Goal: Task Accomplishment & Management: Manage account settings

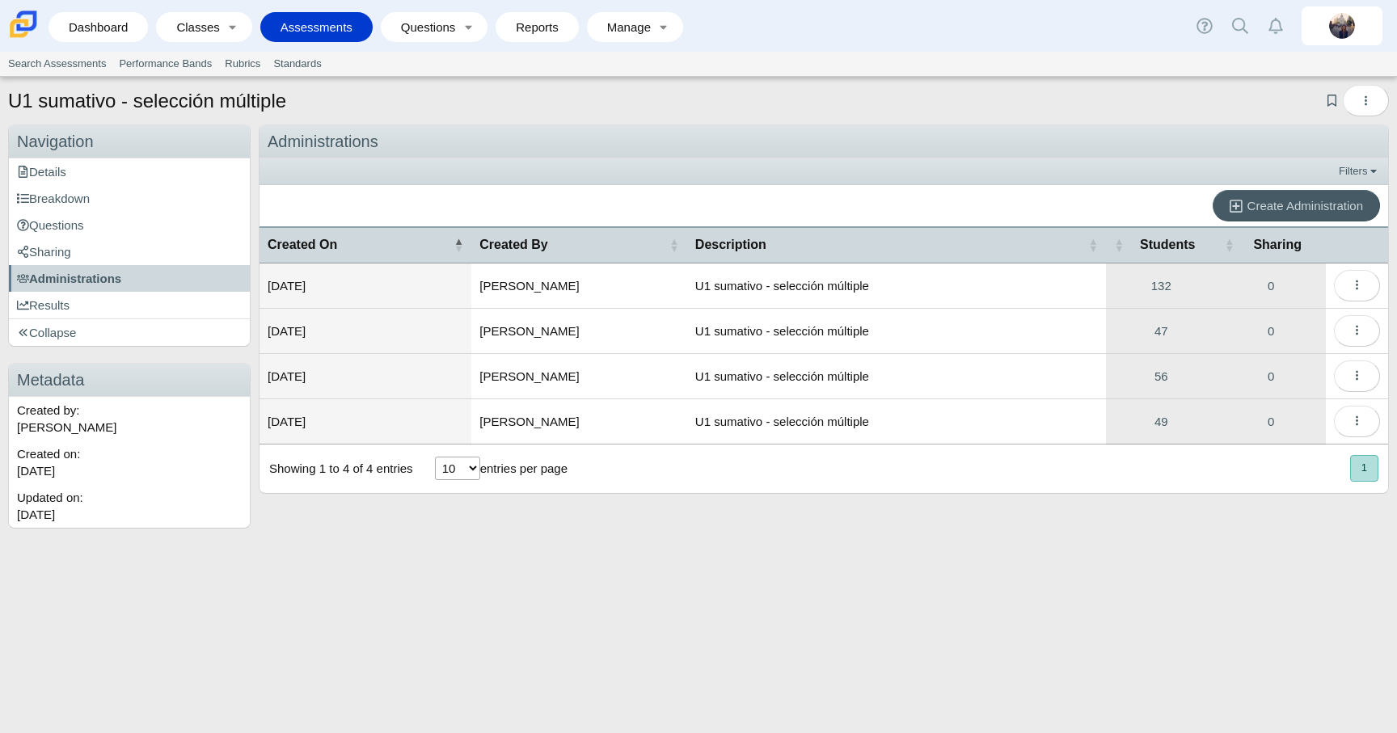
click at [901, 657] on div "U1 sumativo - selección múltiple Add bookmark Duplicate Navigation Navigation D…" at bounding box center [698, 405] width 1397 height 656
click at [1358, 289] on icon "More options" at bounding box center [1357, 285] width 12 height 12
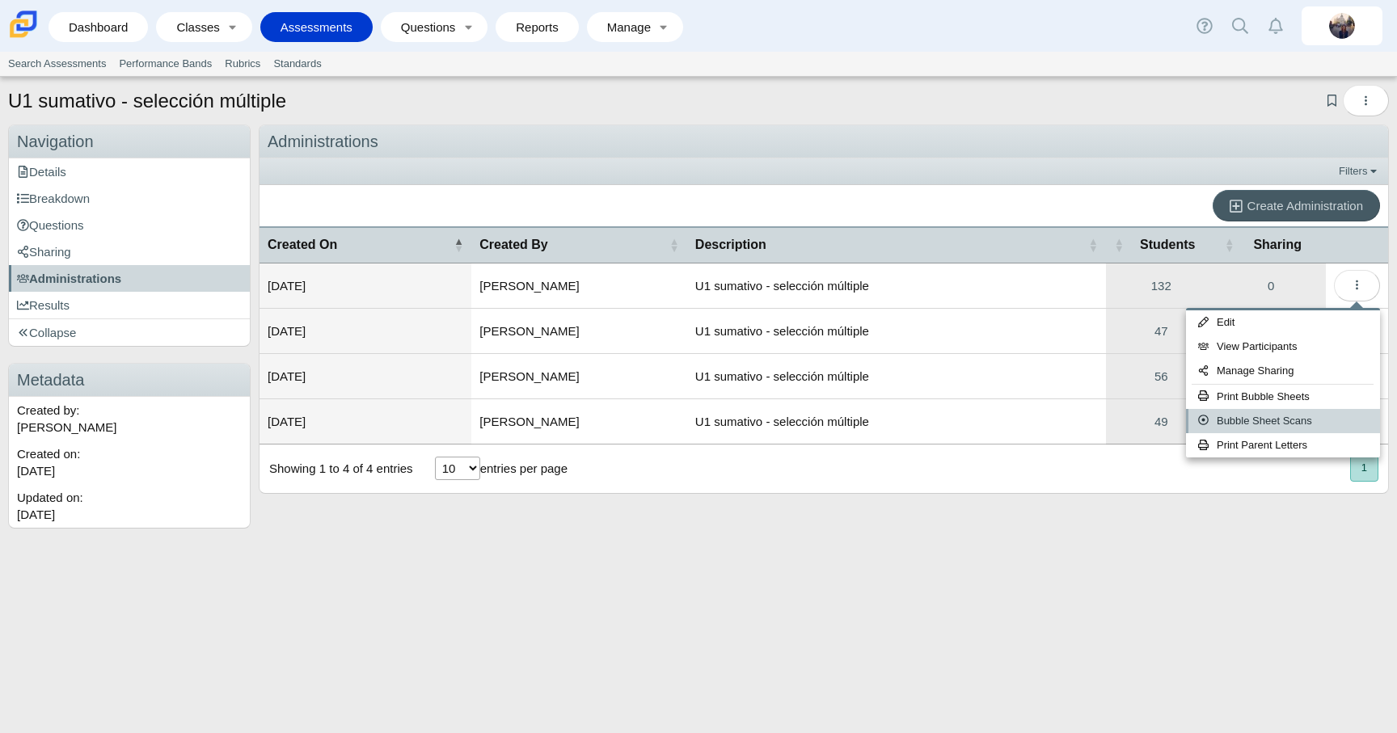
click at [1302, 422] on link "Bubble Sheet Scans" at bounding box center [1283, 421] width 194 height 24
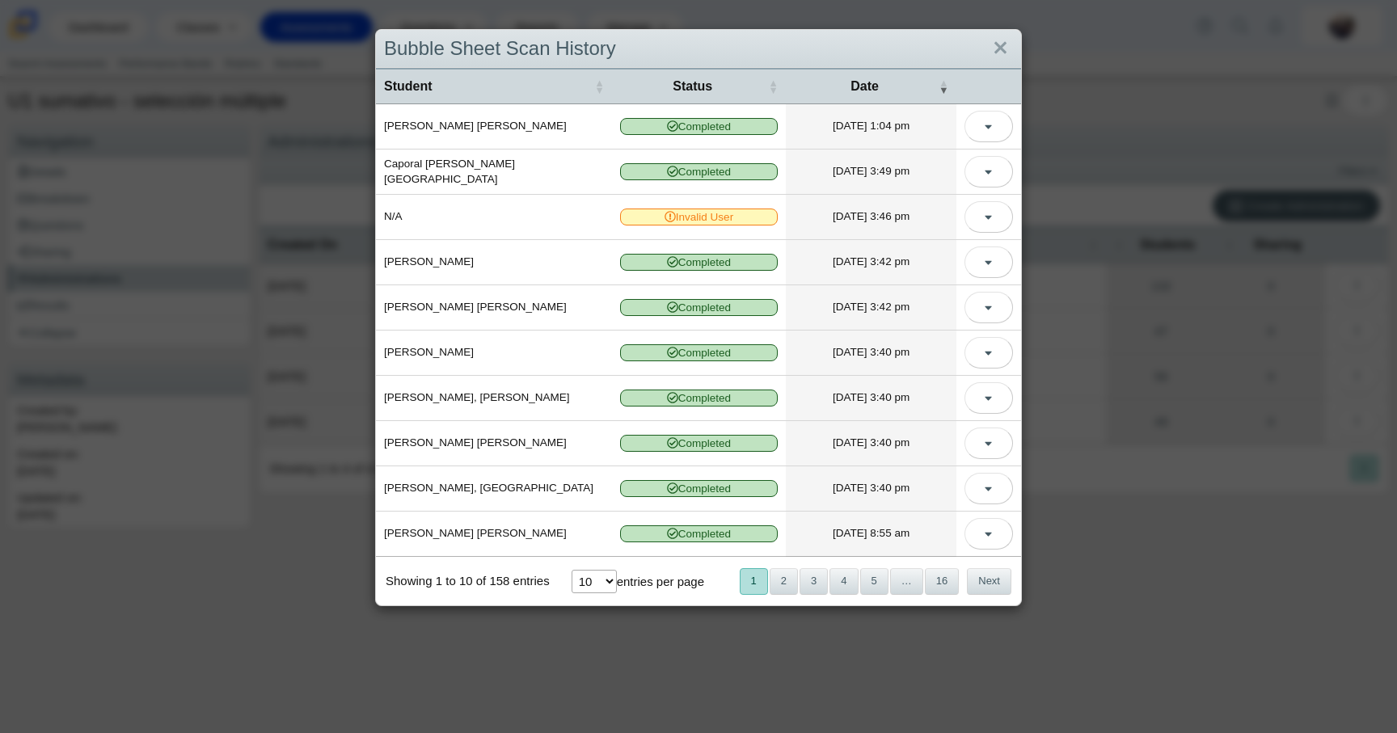
click at [1285, 541] on div "Bubble Sheet Scan History Student Status Date Vasquez Perez, Joselyn Completed …" at bounding box center [698, 366] width 1397 height 733
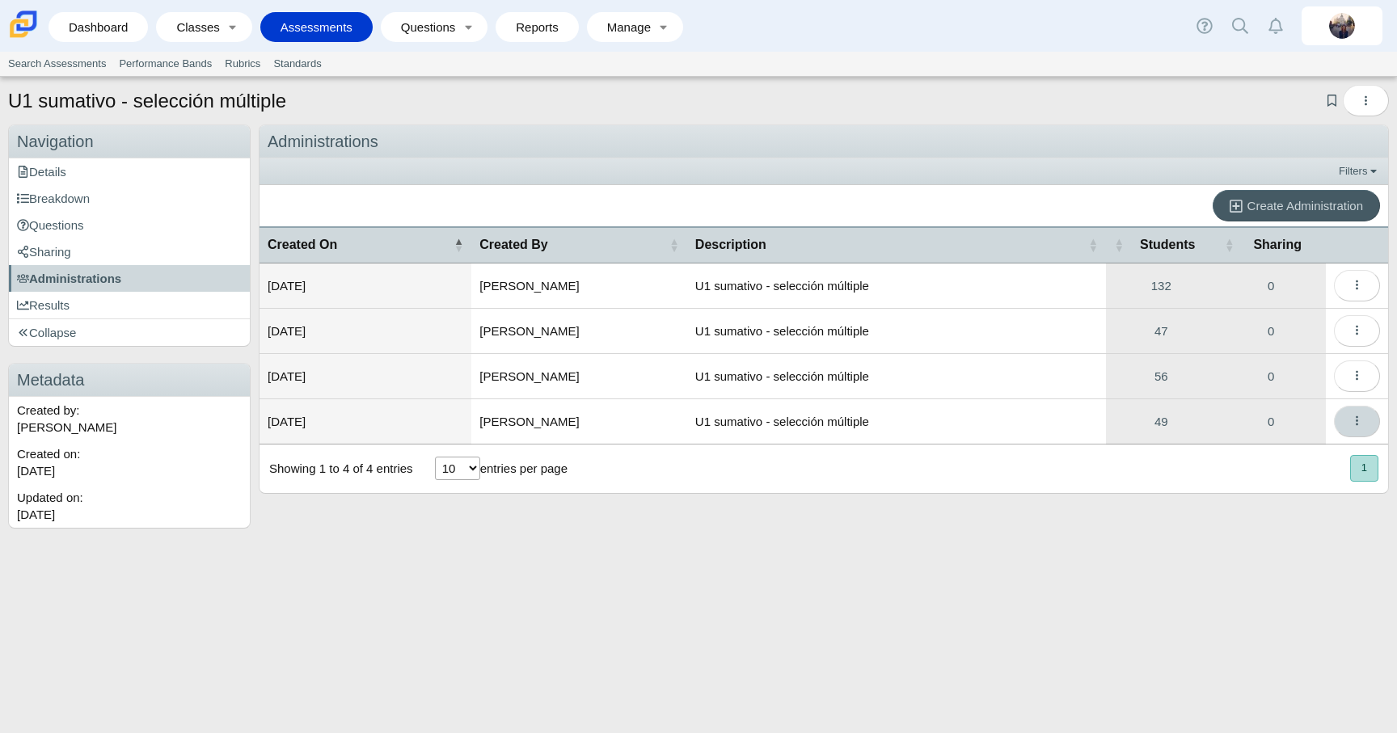
click at [1355, 425] on icon "More options" at bounding box center [1357, 421] width 12 height 12
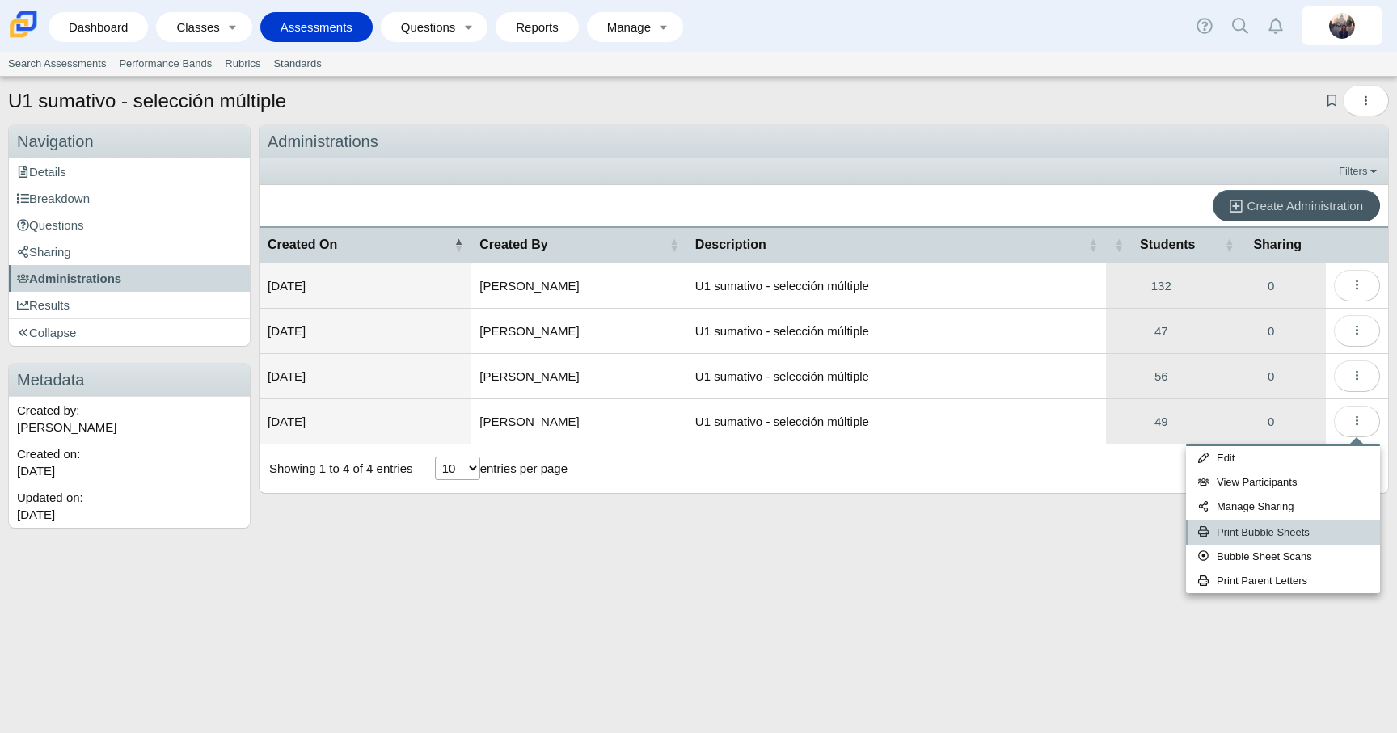
click at [1296, 531] on link "Print Bubble Sheets" at bounding box center [1283, 533] width 194 height 24
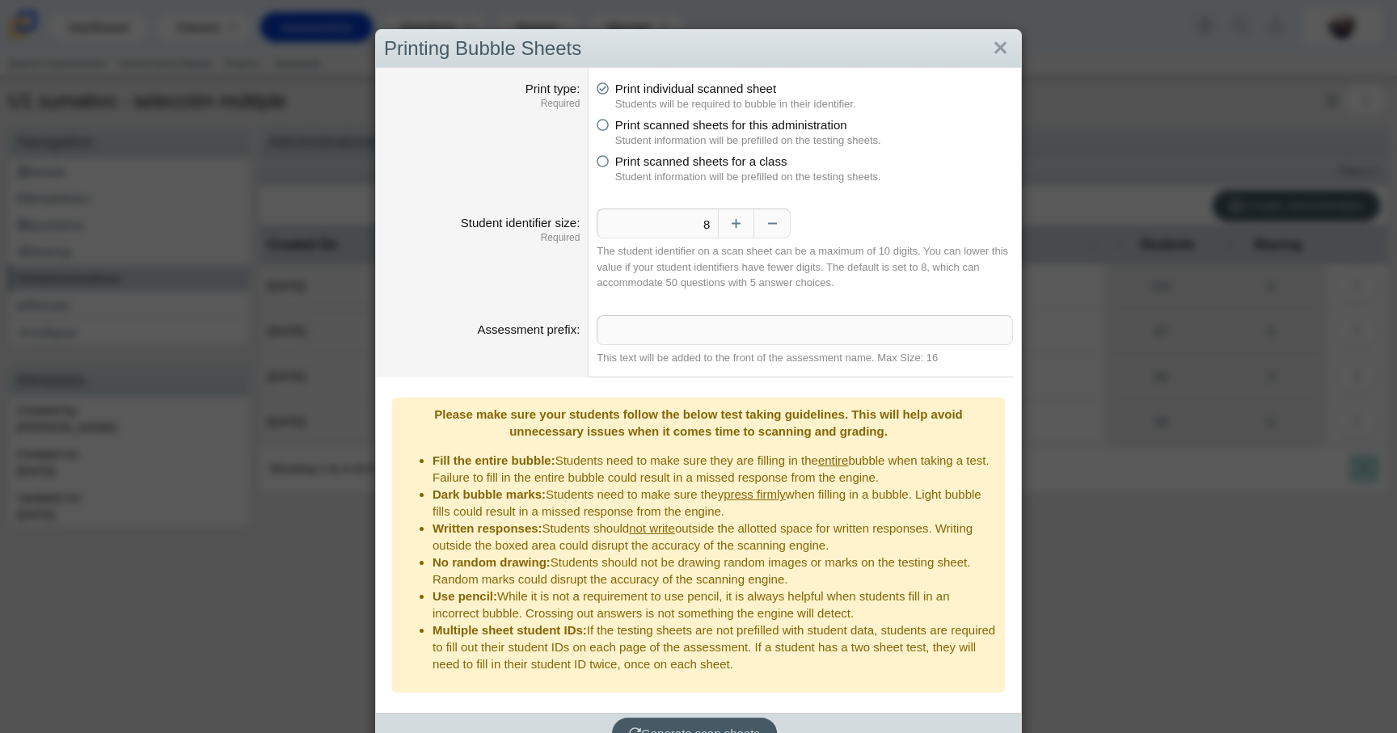
click at [1241, 585] on div "Printing Bubble Sheets Print type Required Print individual scanned sheet Stude…" at bounding box center [698, 366] width 1397 height 733
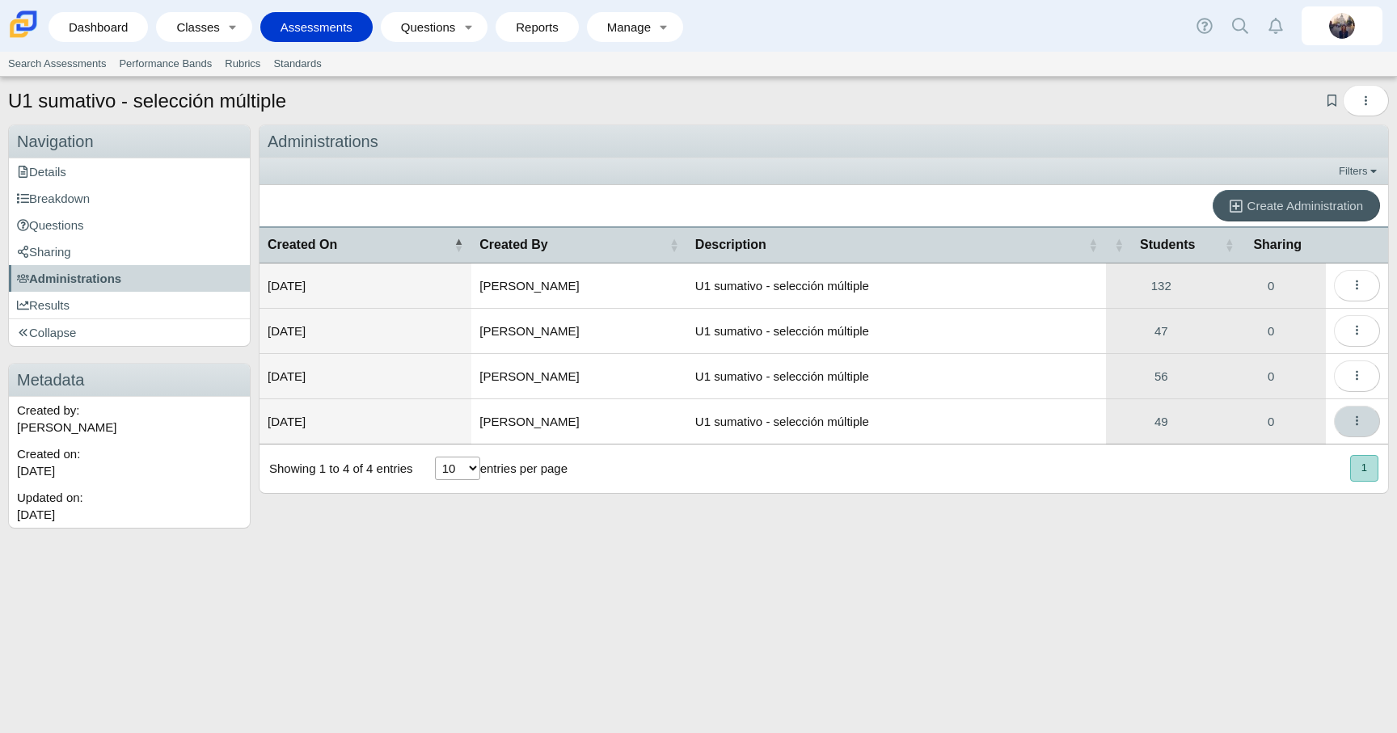
click at [1355, 428] on span "More options" at bounding box center [1357, 422] width 12 height 14
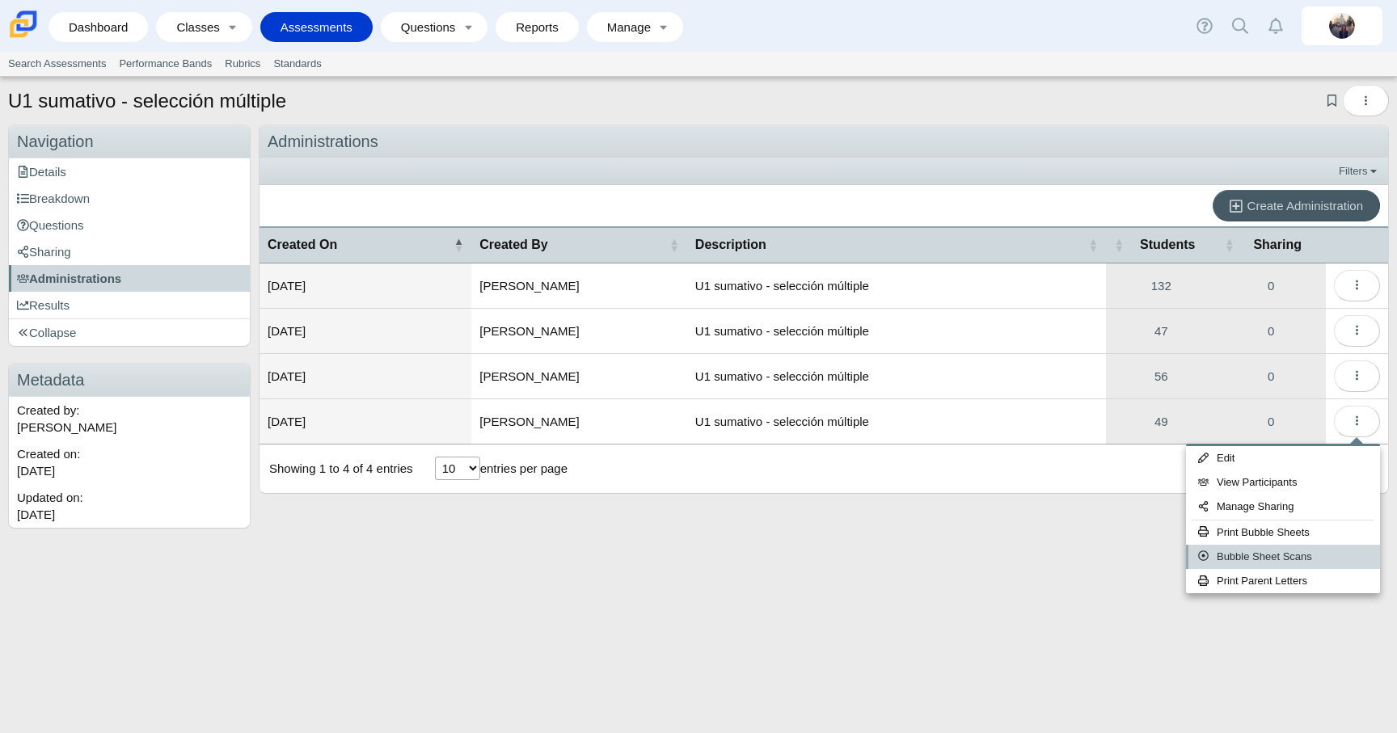
click at [1312, 558] on link "Bubble Sheet Scans" at bounding box center [1283, 557] width 194 height 24
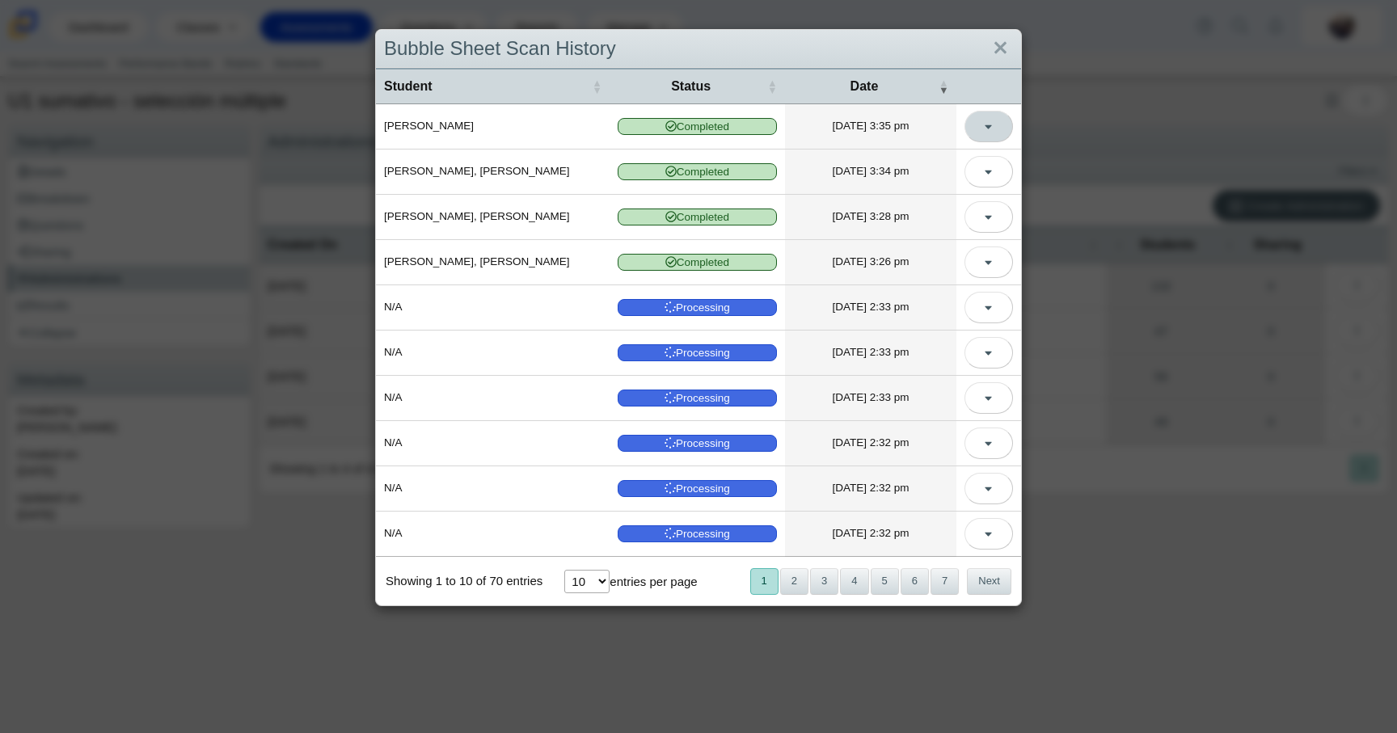
click at [994, 133] on button "More options" at bounding box center [988, 127] width 49 height 32
click at [982, 164] on link "View Scanned Test" at bounding box center [916, 163] width 194 height 24
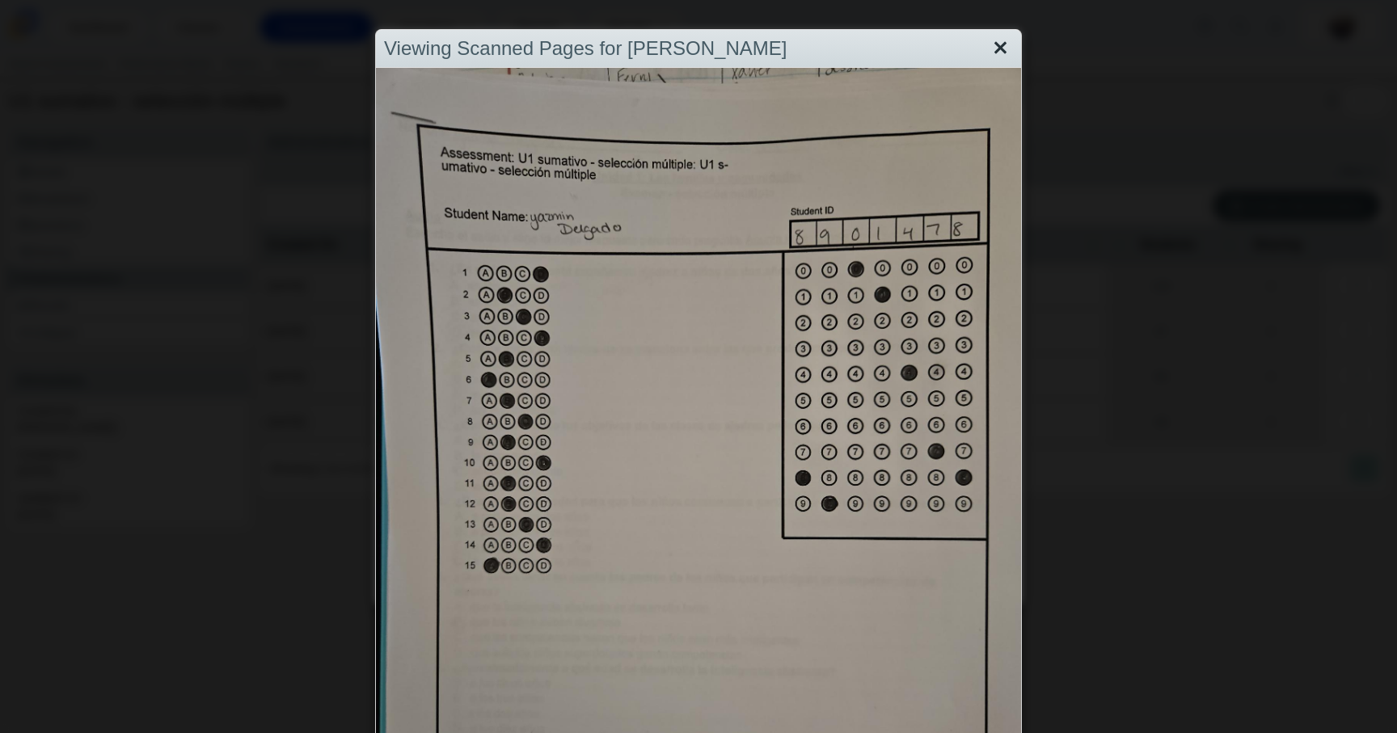
click at [1008, 42] on link "Close" at bounding box center [1000, 48] width 25 height 27
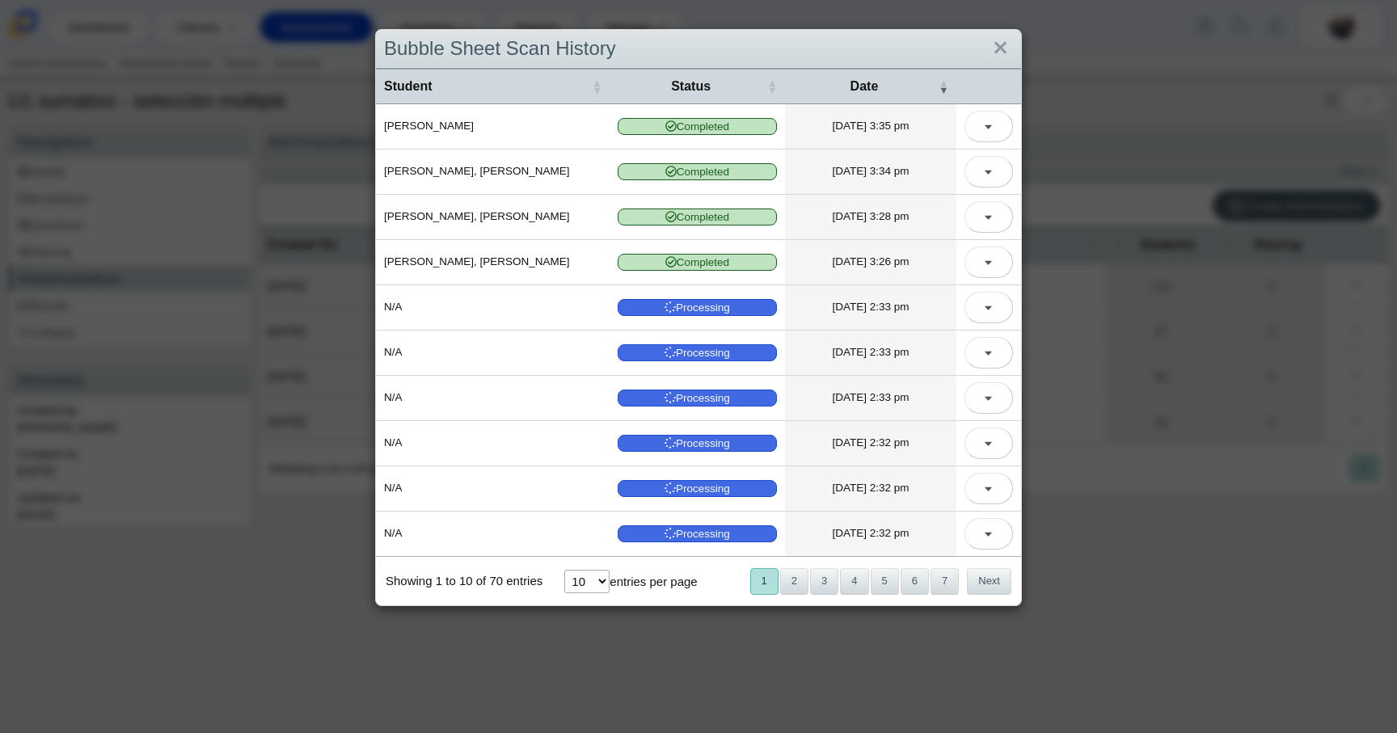
click at [1124, 96] on div "Bubble Sheet Scan History Student Status Date Delgado, Yazmin Completed 2025-10…" at bounding box center [698, 366] width 1397 height 733
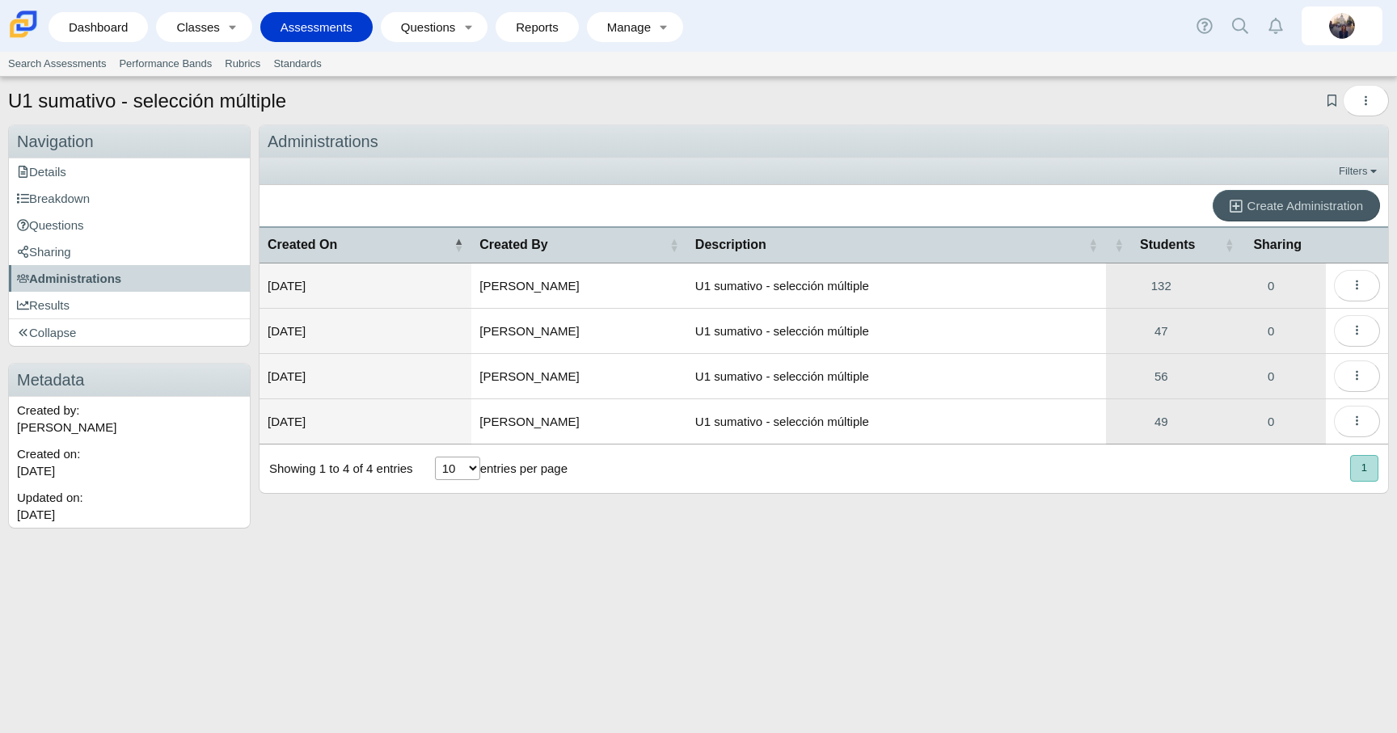
click at [977, 695] on div "U1 sumativo - selección múltiple Add bookmark Duplicate Navigation Navigation D…" at bounding box center [698, 405] width 1397 height 656
click at [1363, 433] on button "More options" at bounding box center [1357, 422] width 46 height 32
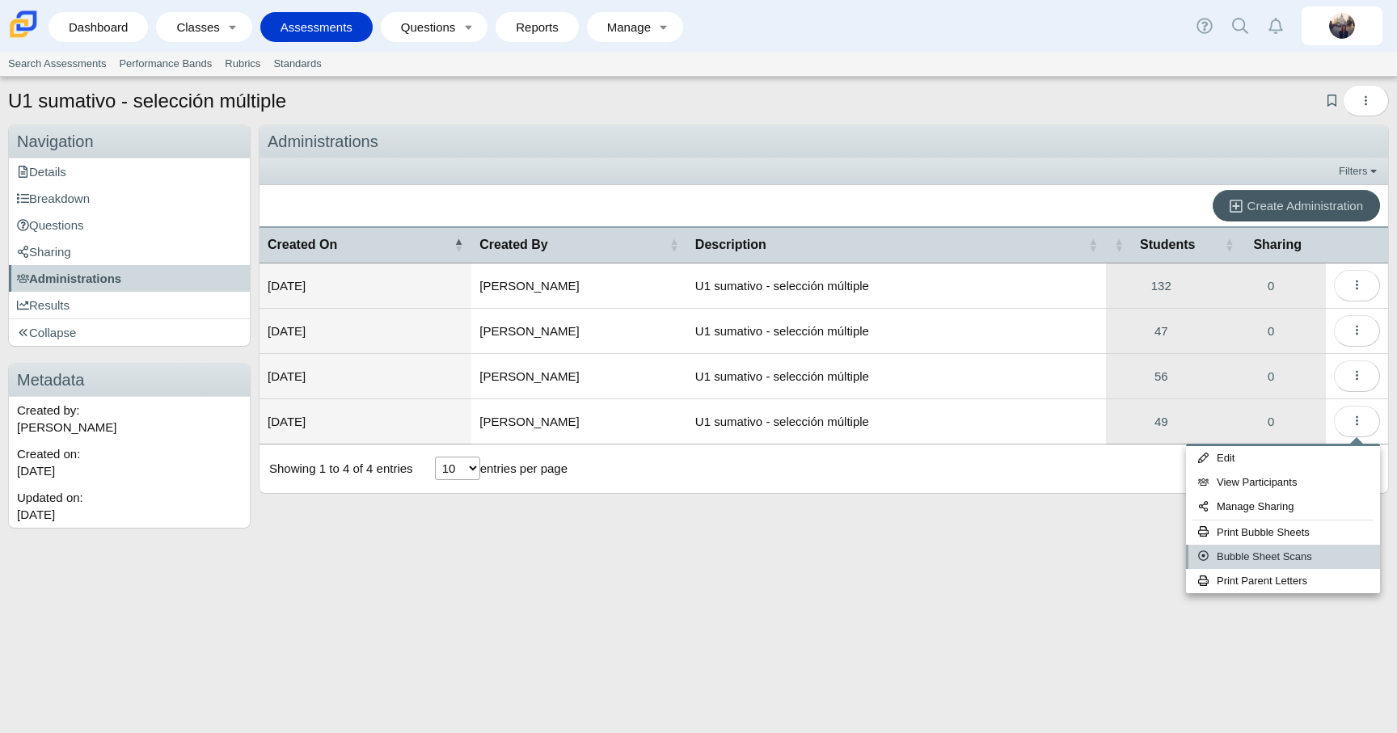
click at [1310, 553] on link "Bubble Sheet Scans" at bounding box center [1283, 557] width 194 height 24
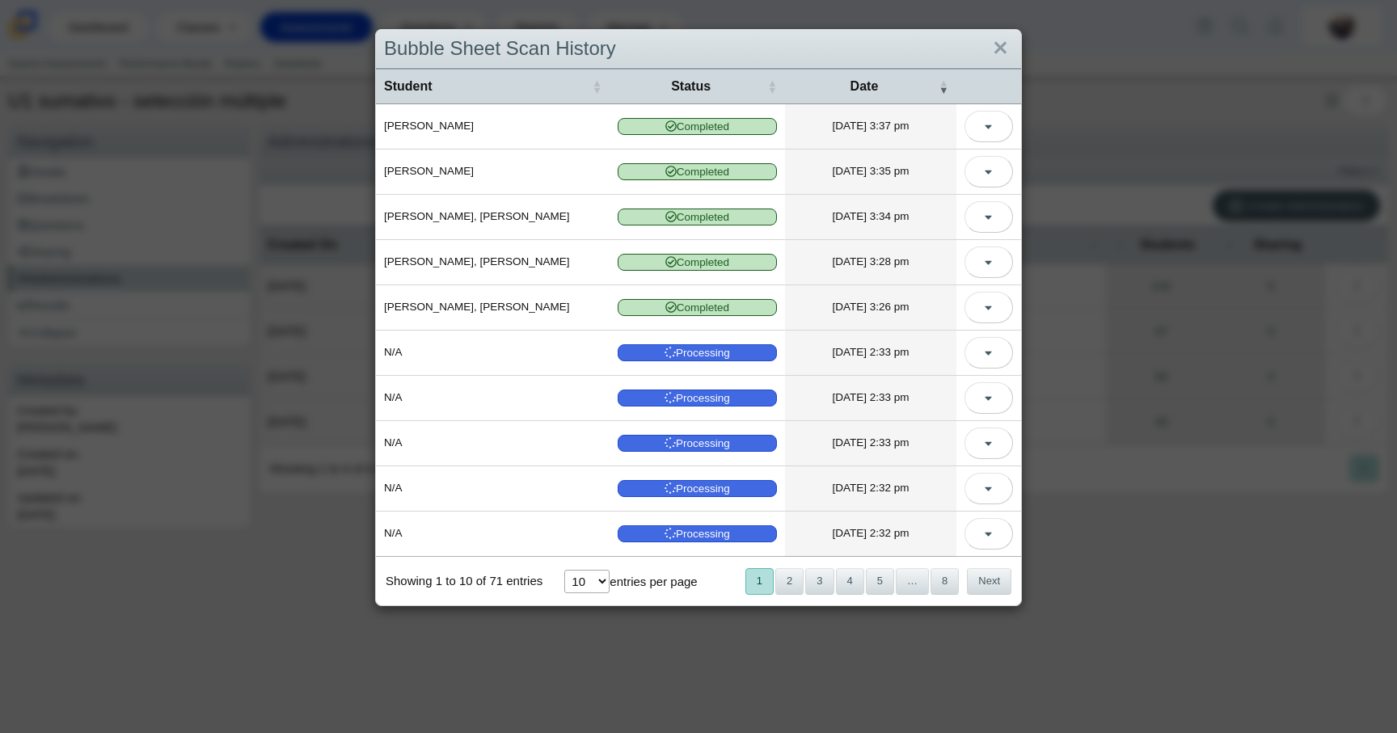
click at [1259, 549] on div "Bubble Sheet Scan History Student Status Date Delgado, Yazmin Completed 2025-10…" at bounding box center [698, 366] width 1397 height 733
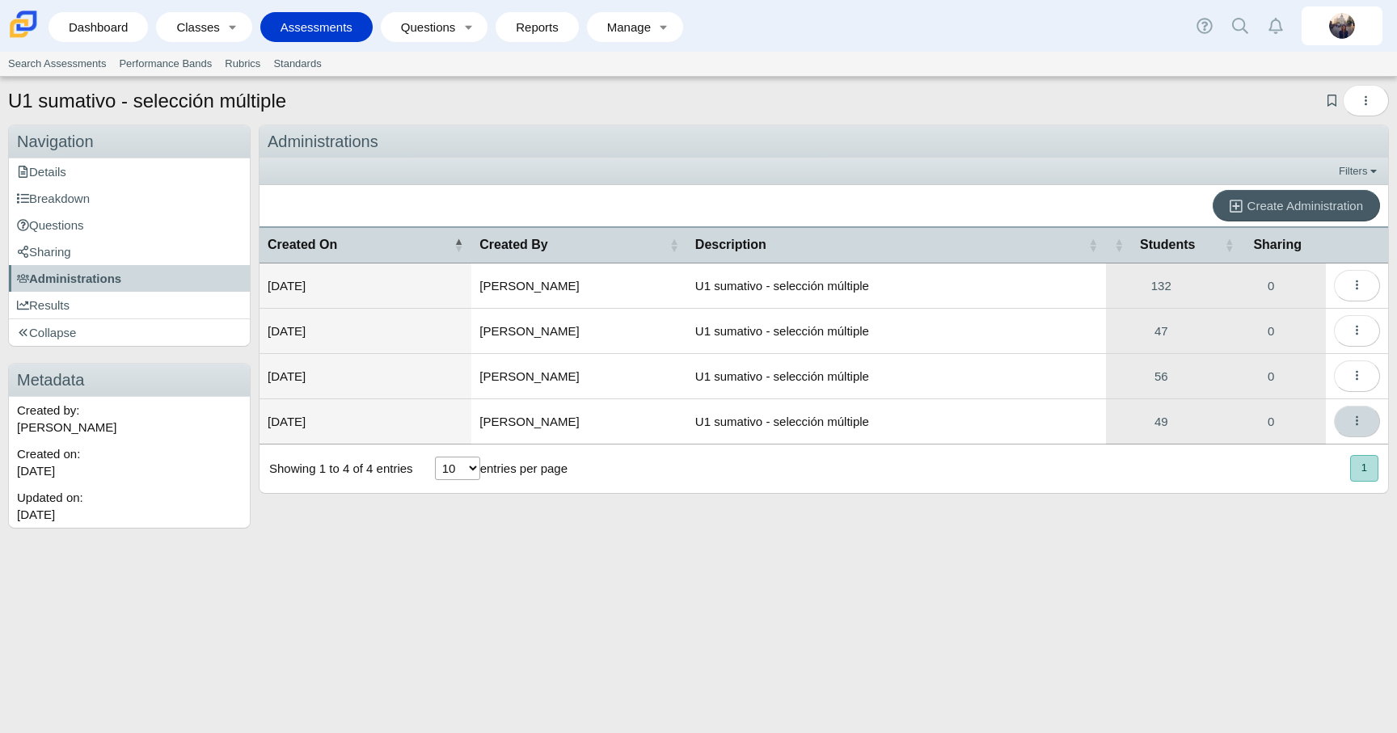
click at [1347, 419] on button "More options" at bounding box center [1357, 422] width 46 height 32
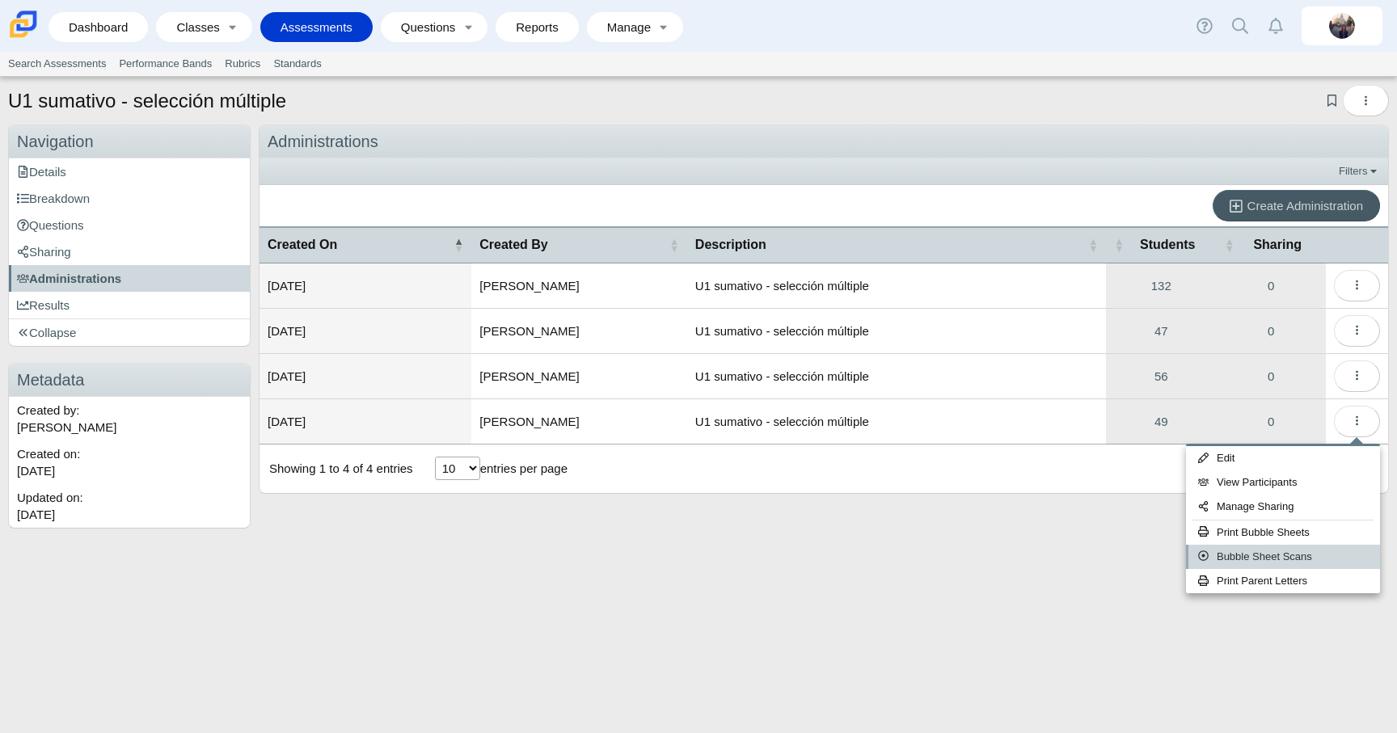
click at [1310, 555] on link "Bubble Sheet Scans" at bounding box center [1283, 557] width 194 height 24
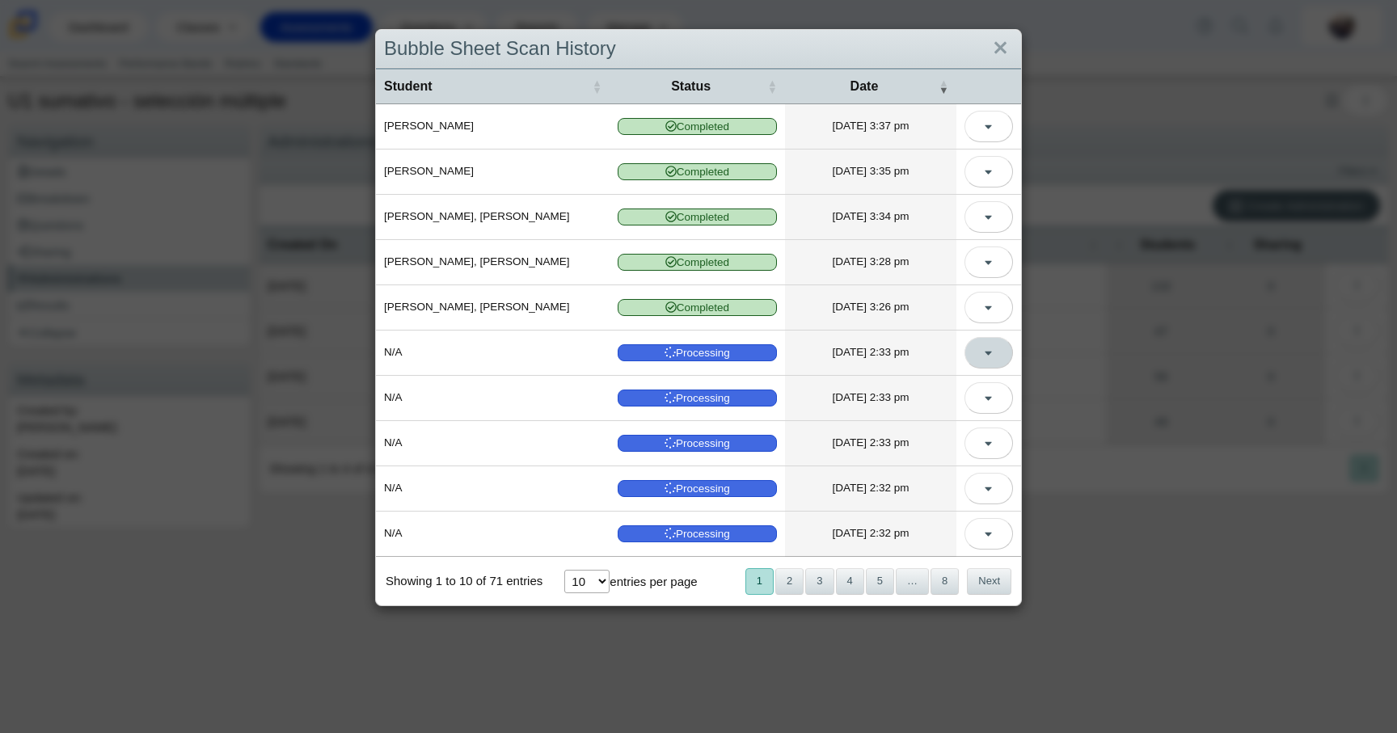
click at [994, 360] on button "More options" at bounding box center [988, 353] width 49 height 32
click at [959, 390] on link "View Scanned Test" at bounding box center [916, 390] width 194 height 24
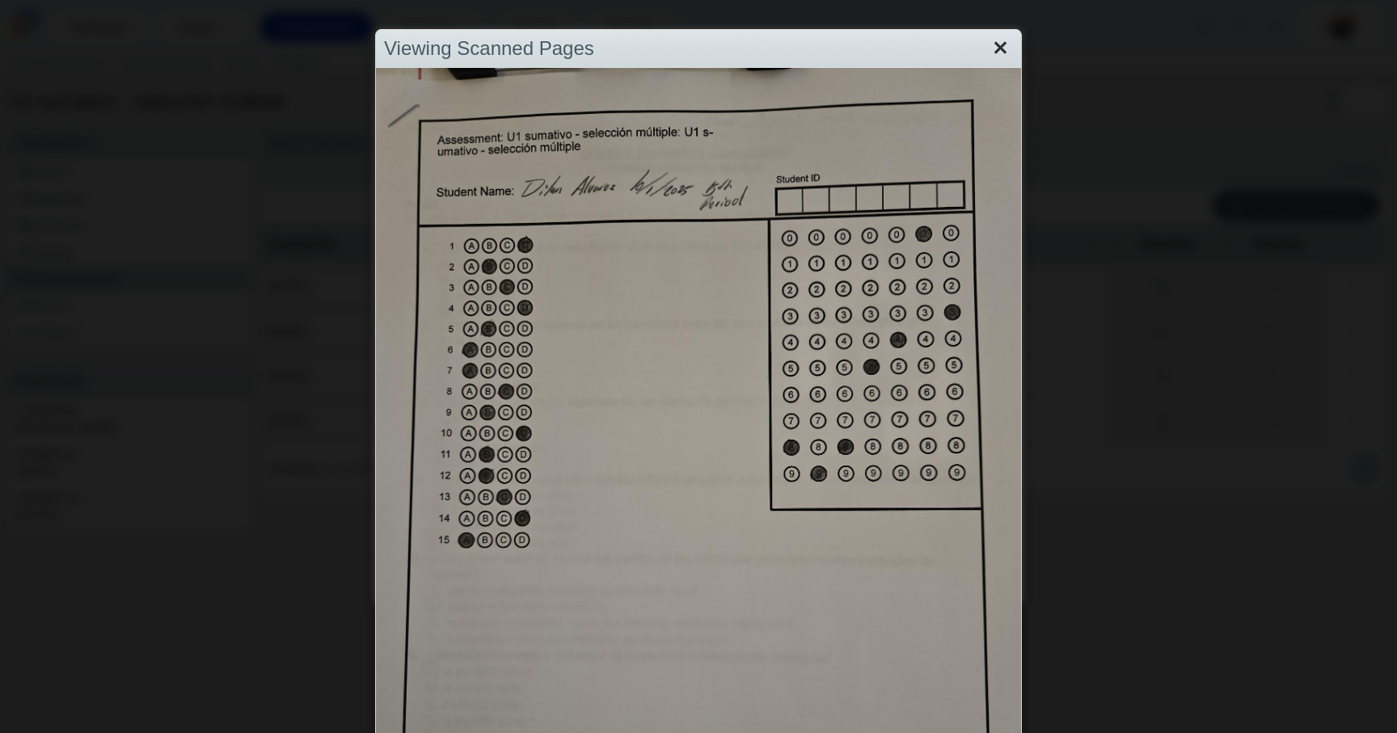
click at [1000, 50] on link "Close" at bounding box center [1000, 48] width 25 height 27
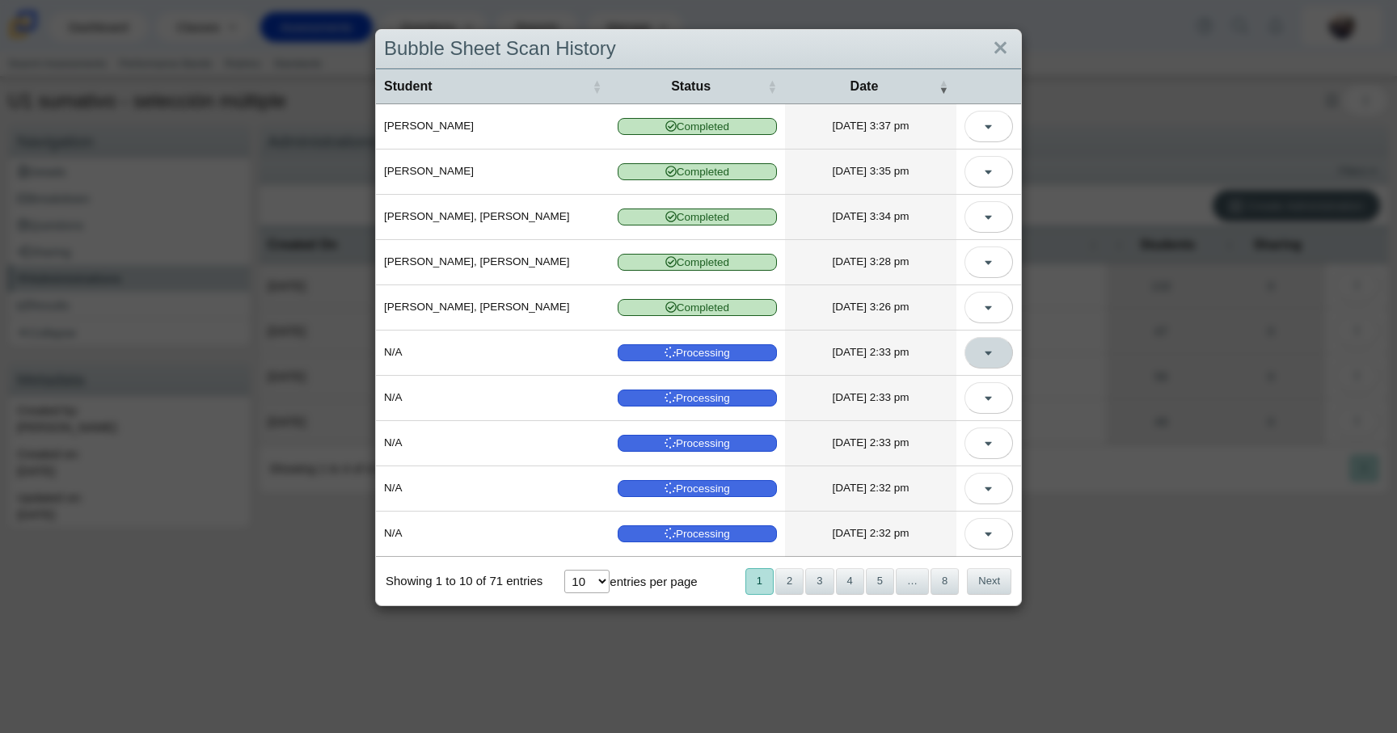
click at [990, 356] on button "More options" at bounding box center [988, 353] width 49 height 32
click at [918, 387] on link "View Scanned Test" at bounding box center [916, 390] width 194 height 24
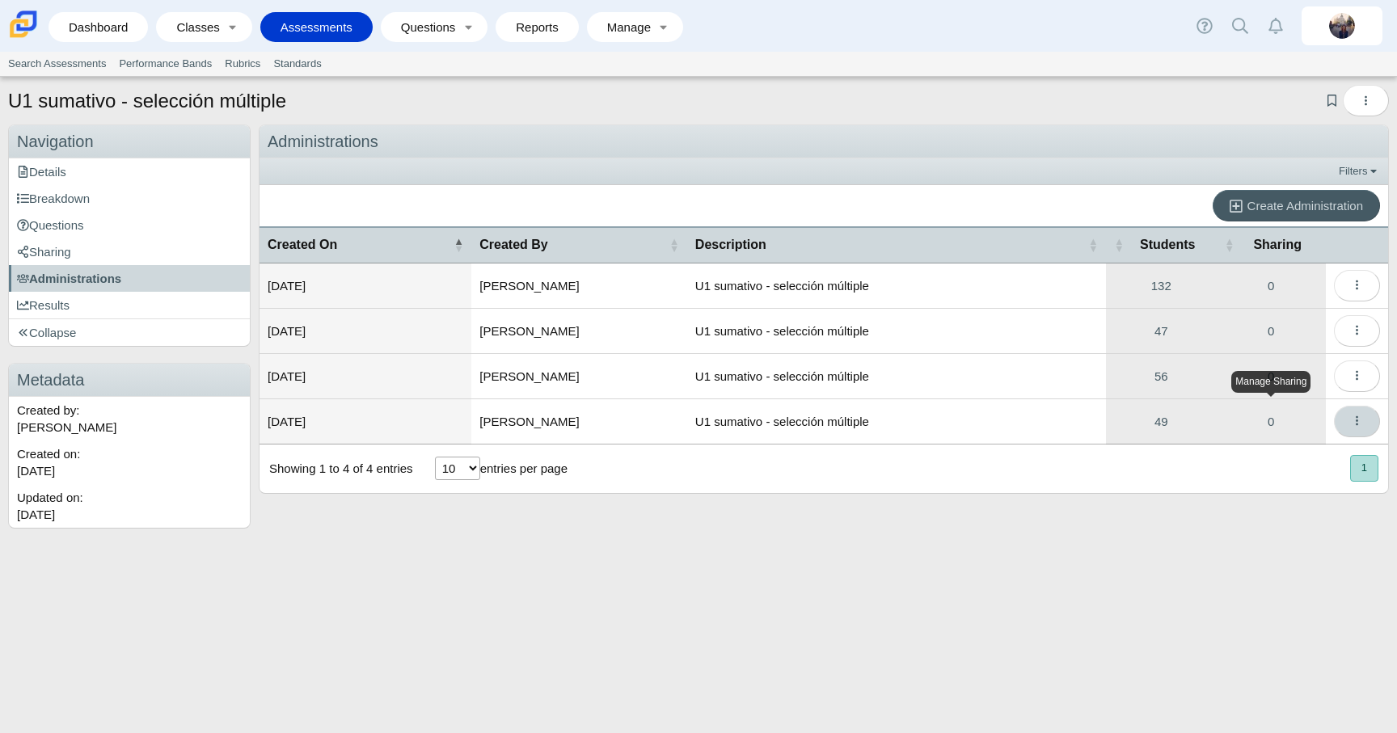
click at [1352, 424] on icon "More options" at bounding box center [1357, 421] width 12 height 12
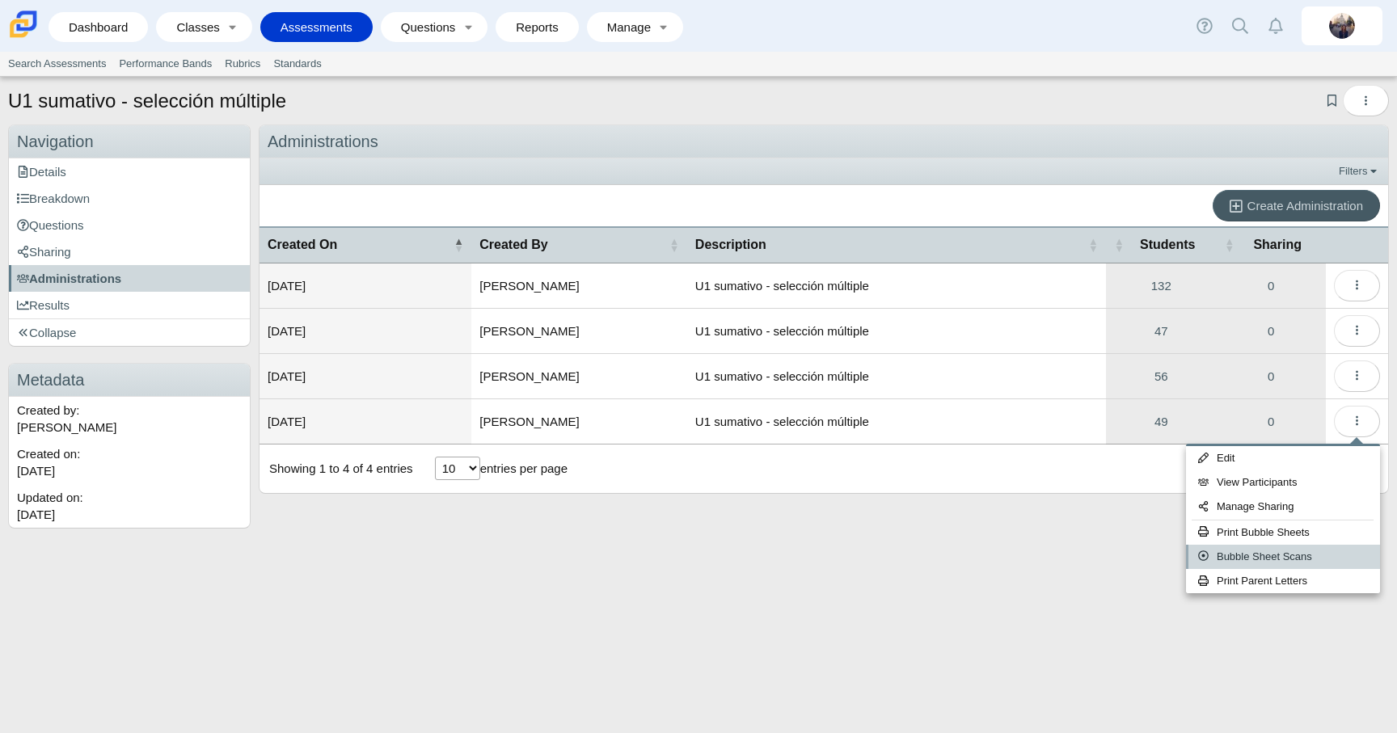
click at [1315, 557] on link "Bubble Sheet Scans" at bounding box center [1283, 557] width 194 height 24
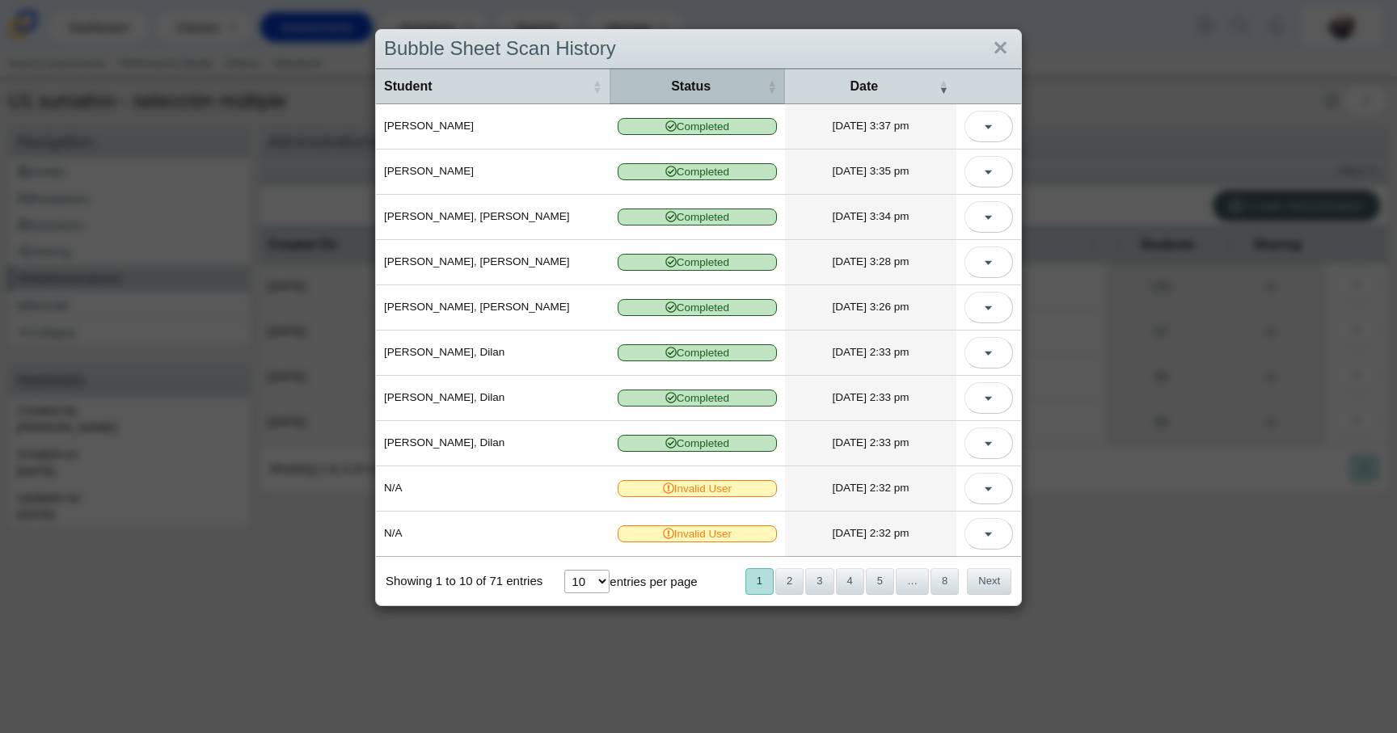
click at [706, 84] on span "Status" at bounding box center [691, 87] width 146 height 18
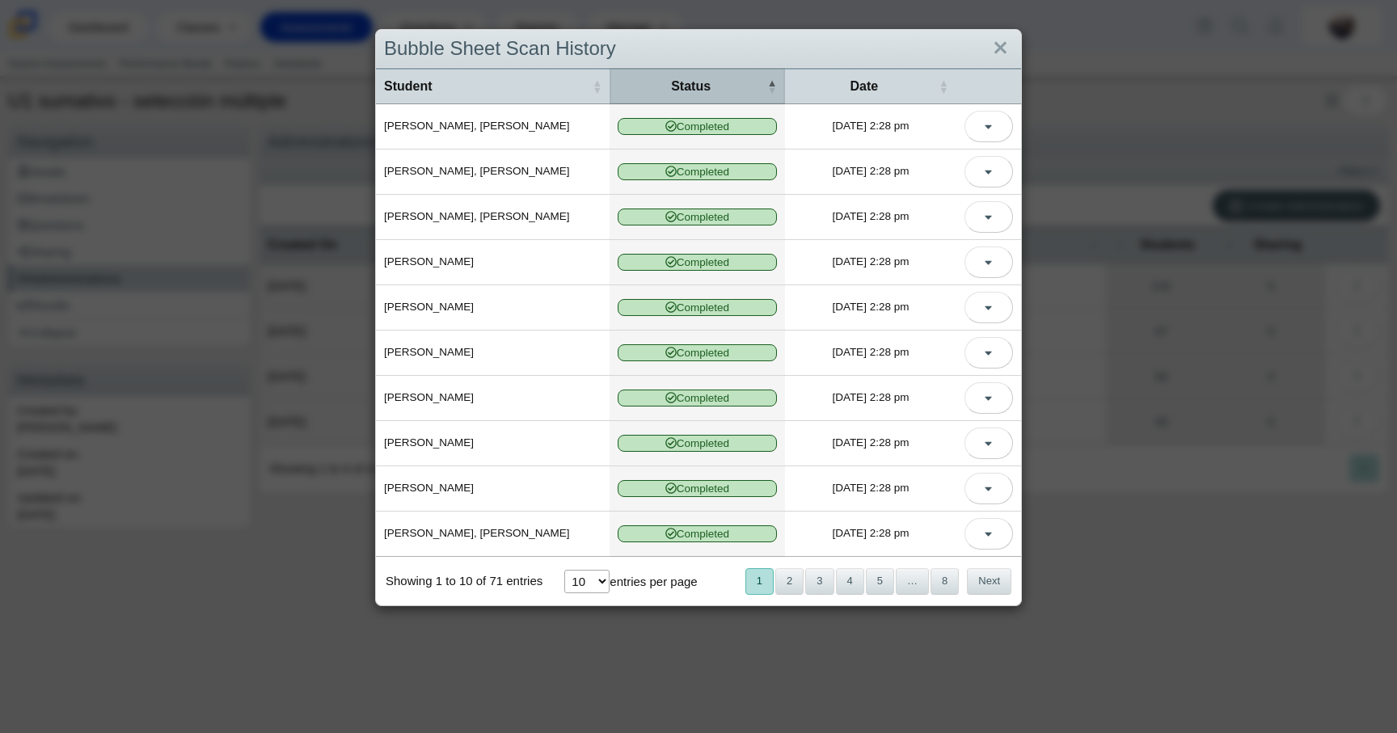
click at [706, 84] on span "Status" at bounding box center [691, 87] width 146 height 18
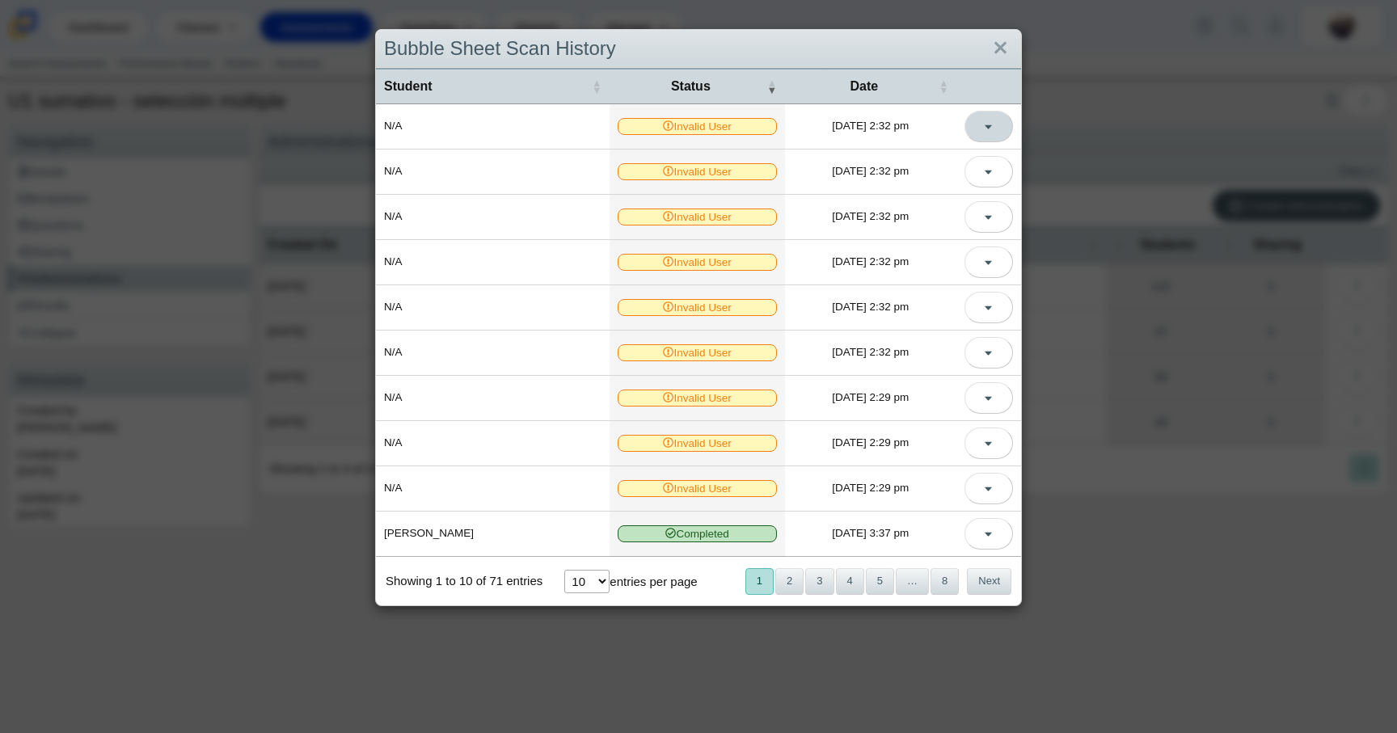
click at [996, 135] on button "More options" at bounding box center [988, 127] width 49 height 32
click at [981, 155] on link "View Scanned Test" at bounding box center [916, 163] width 194 height 24
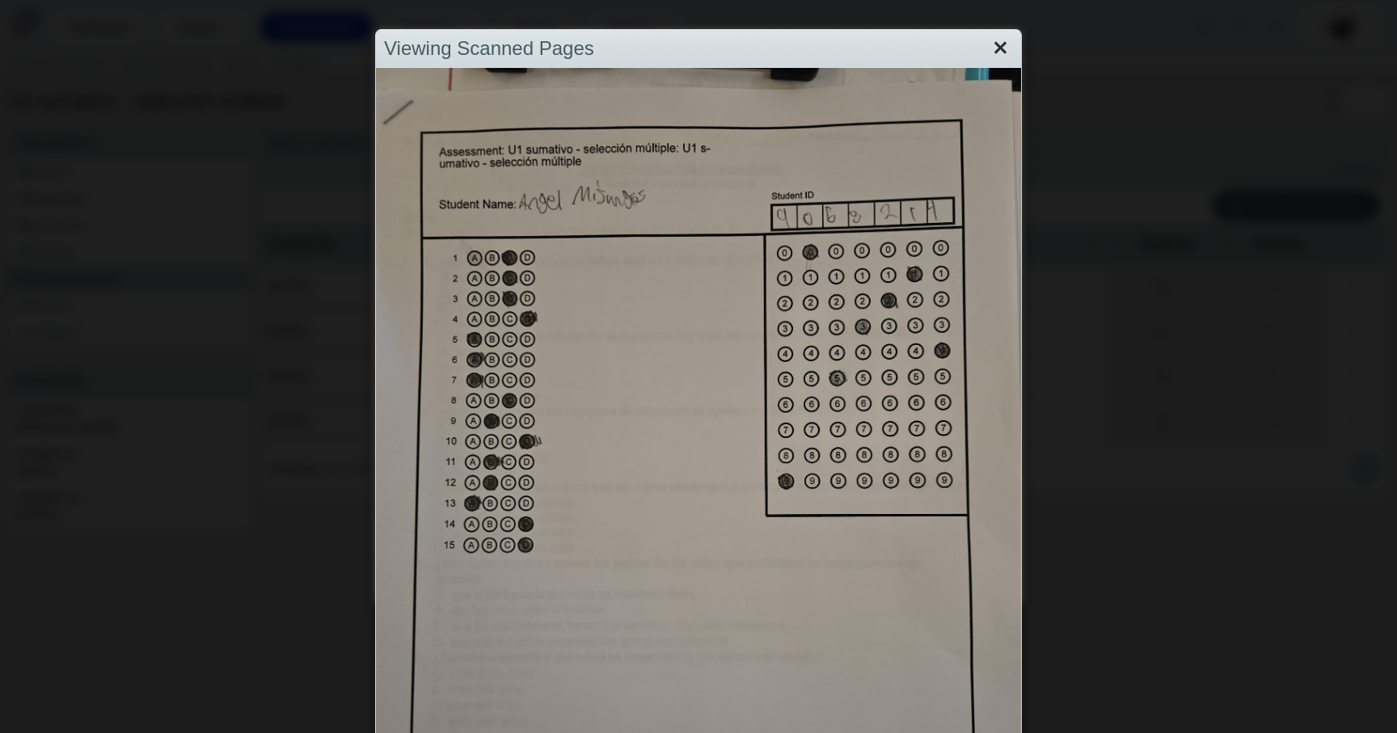
click at [1002, 47] on link "Close" at bounding box center [1000, 48] width 25 height 27
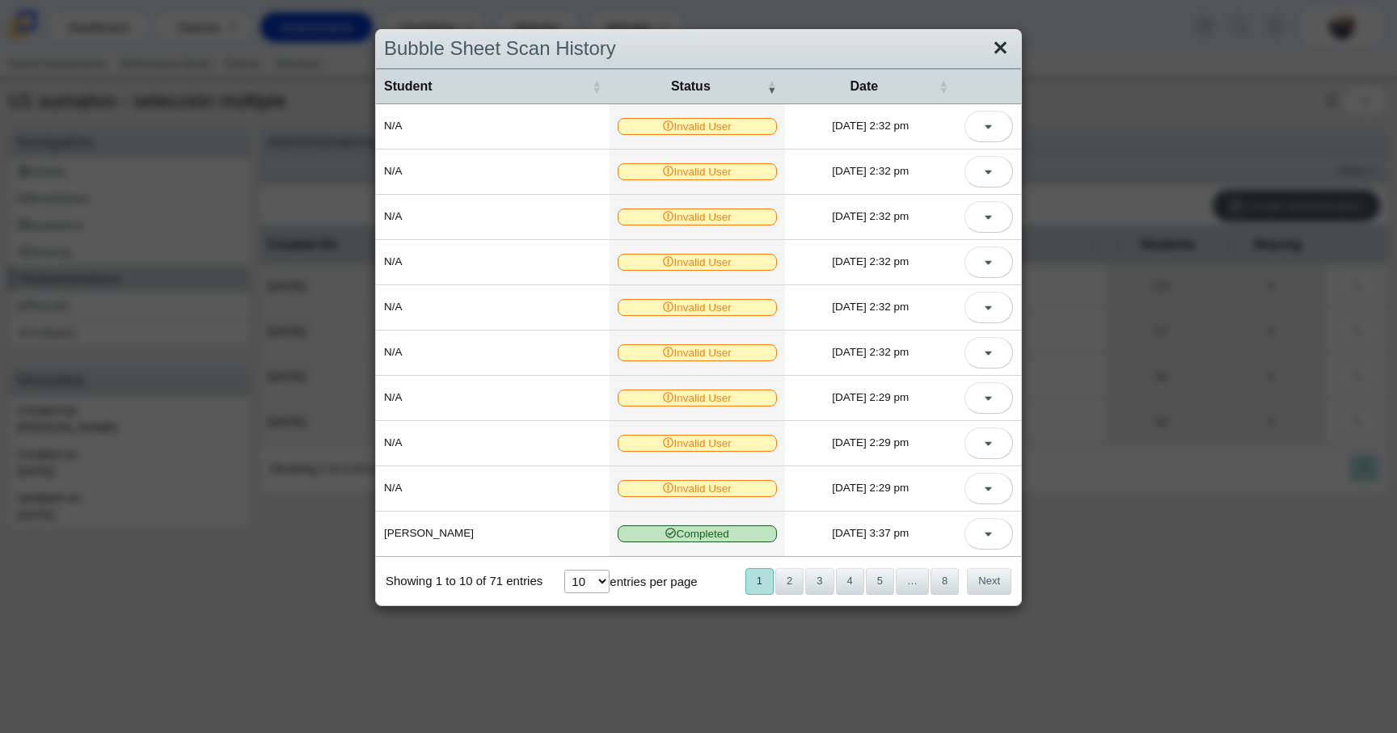
click at [1004, 41] on link "Close" at bounding box center [1000, 48] width 25 height 27
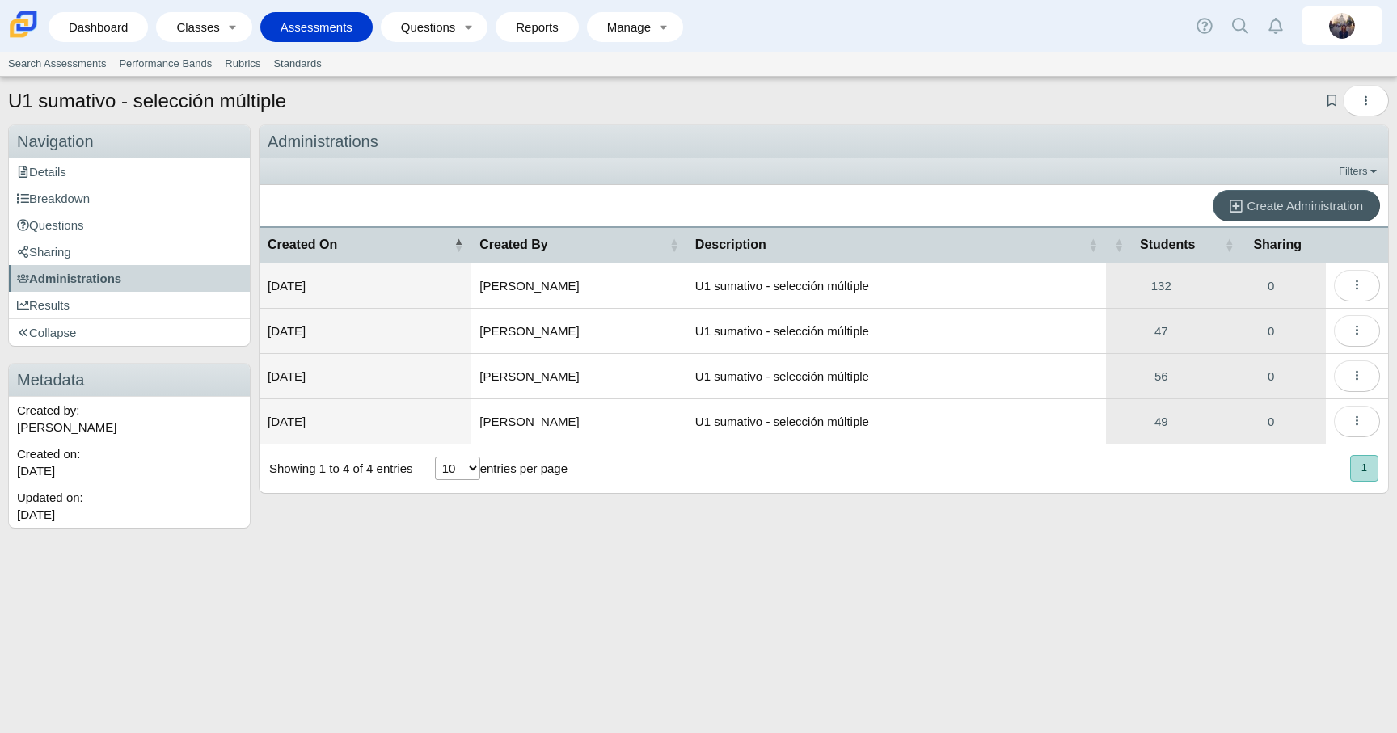
click at [1164, 527] on div "Administrations Filters Show only: Loading… Create Administration Created On Cr…" at bounding box center [820, 326] width 1138 height 404
click at [1163, 431] on link "49" at bounding box center [1161, 421] width 110 height 44
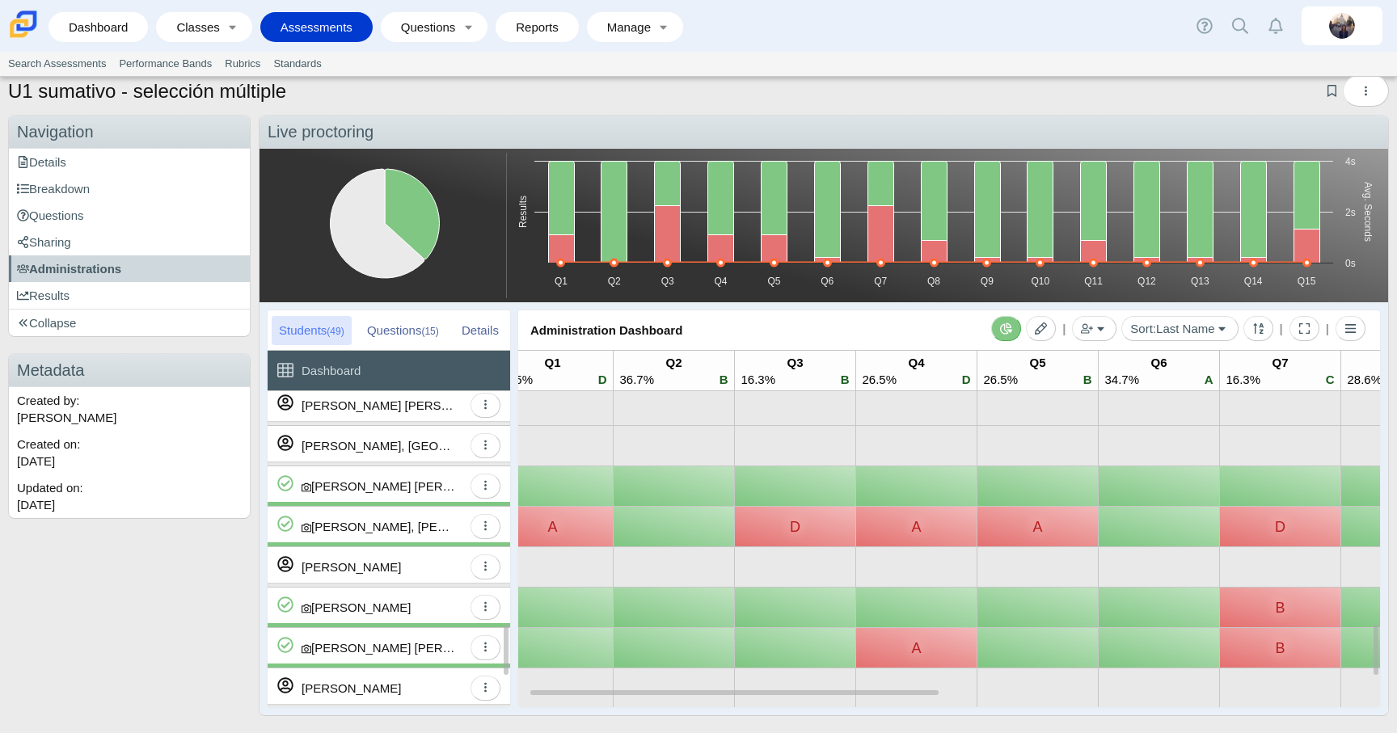
scroll to position [1517, 0]
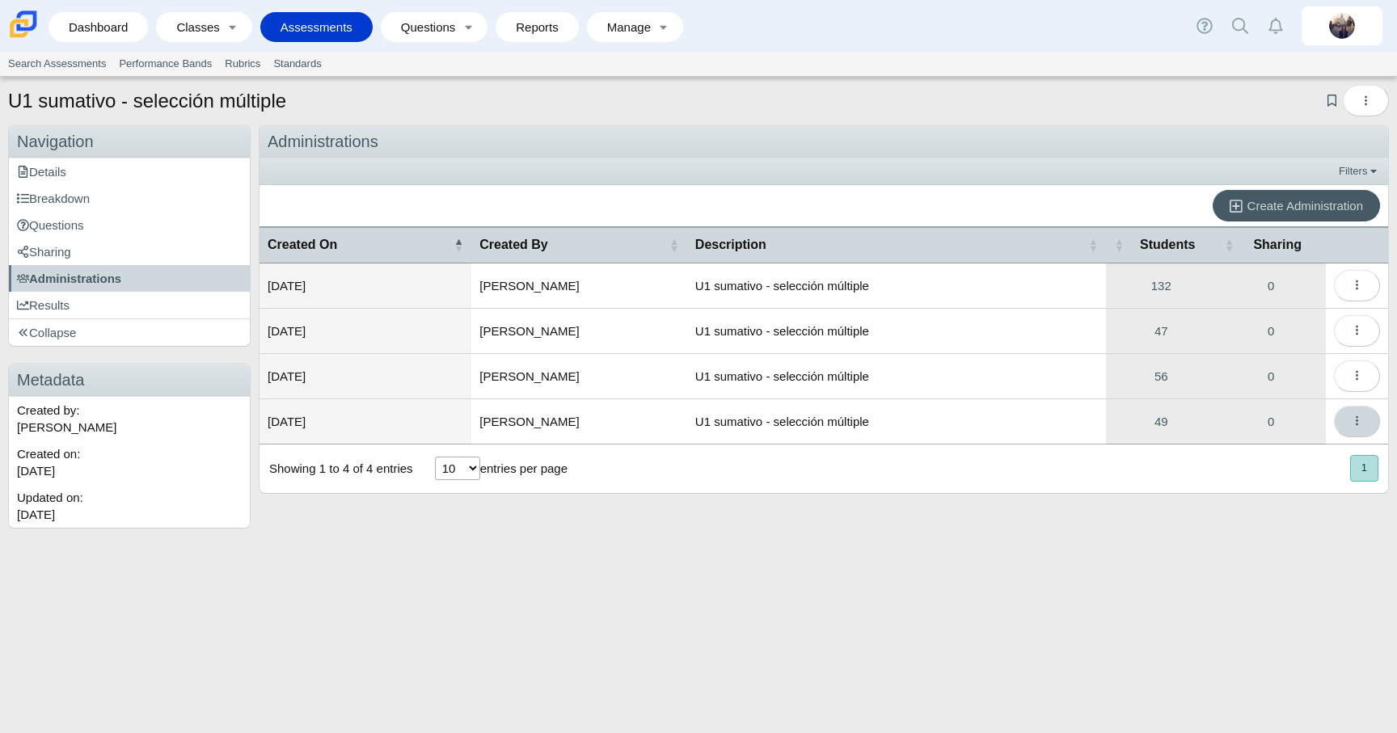
click at [1359, 424] on icon "More options" at bounding box center [1357, 421] width 12 height 12
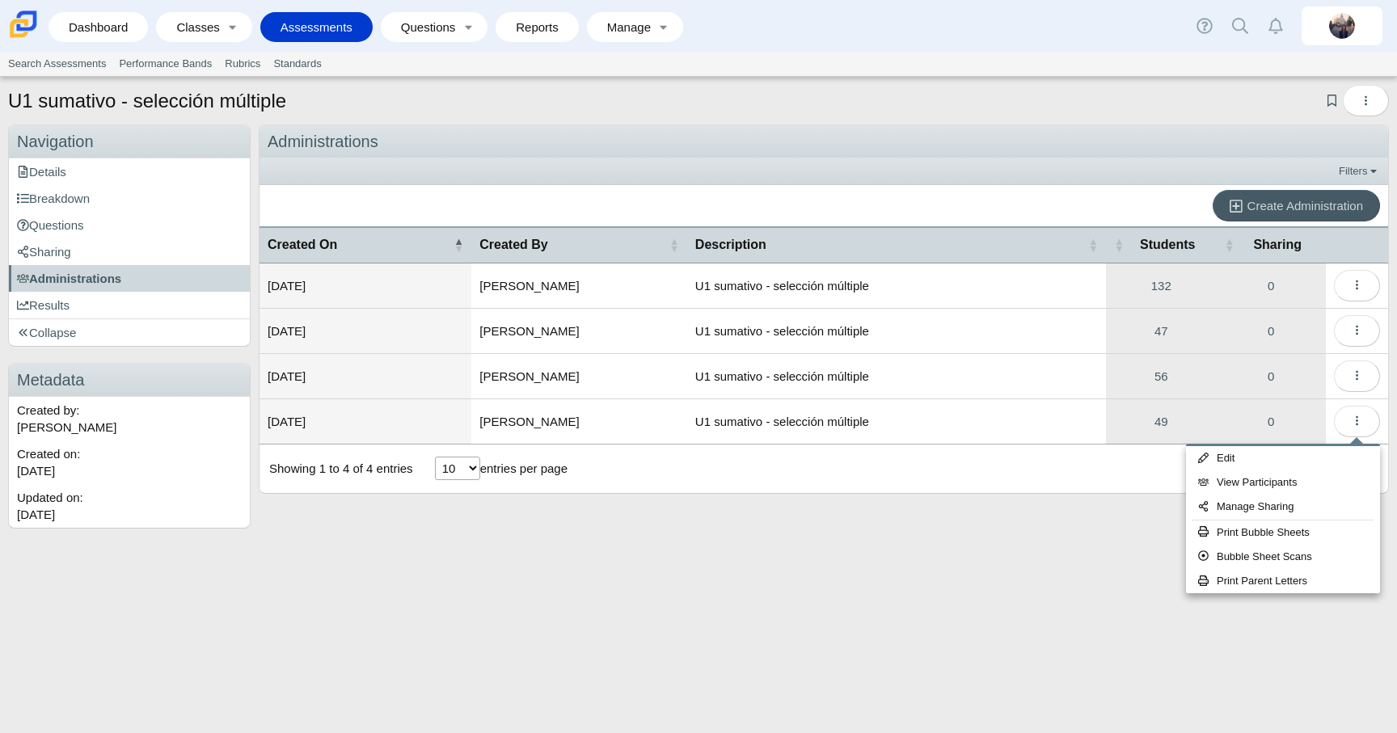
click at [1263, 673] on div "U1 sumativo - selección múltiple Add bookmark Duplicate Navigation Navigation D…" at bounding box center [698, 405] width 1397 height 656
